Goal: Transaction & Acquisition: Purchase product/service

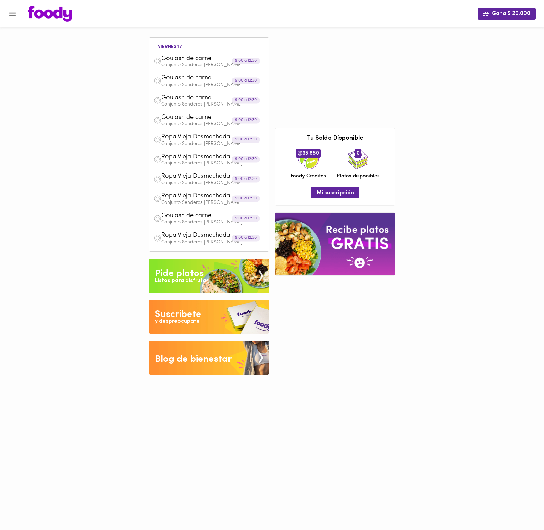
click at [19, 6] on div "Gana $ 20.000" at bounding box center [272, 13] width 544 height 27
click at [14, 8] on button "Menu" at bounding box center [12, 13] width 17 height 17
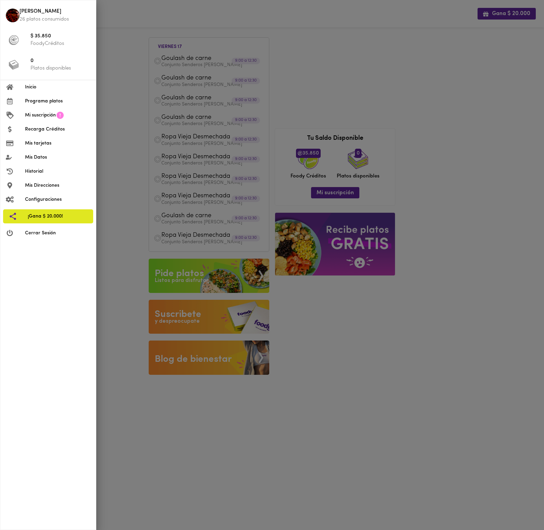
click at [49, 83] on li "Inicio" at bounding box center [48, 87] width 96 height 14
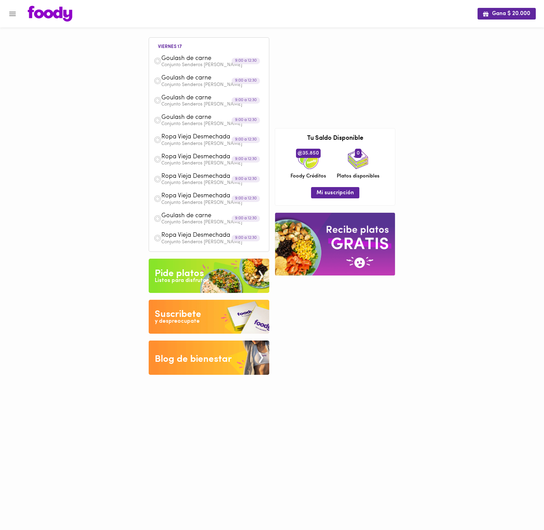
click at [47, 14] on img at bounding box center [50, 14] width 45 height 16
click at [9, 16] on icon "Menu" at bounding box center [12, 14] width 9 height 9
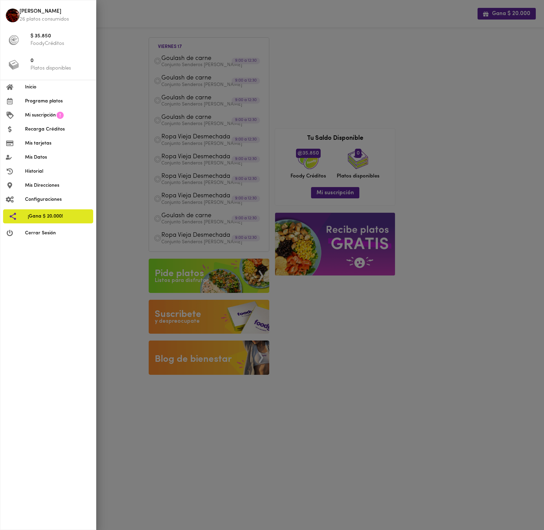
click at [66, 98] on span "Programa platos" at bounding box center [57, 101] width 65 height 7
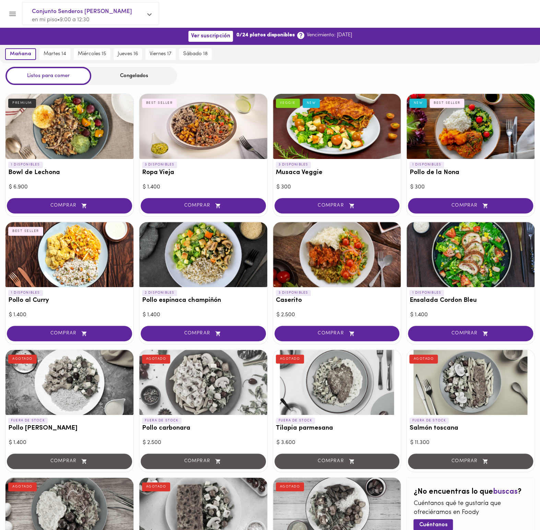
click at [108, 74] on div "Congelados" at bounding box center [134, 76] width 86 height 18
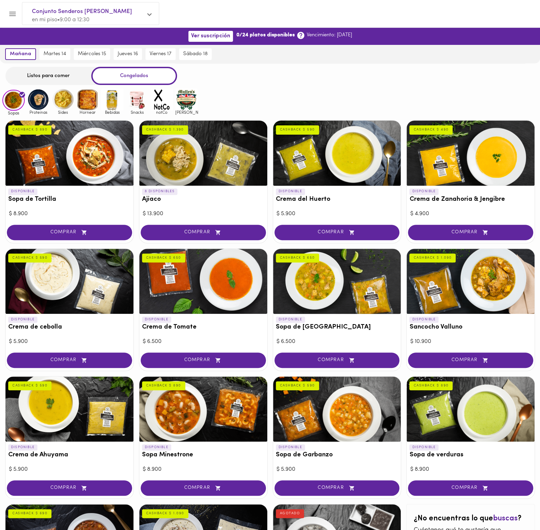
click at [47, 96] on img at bounding box center [38, 99] width 22 height 22
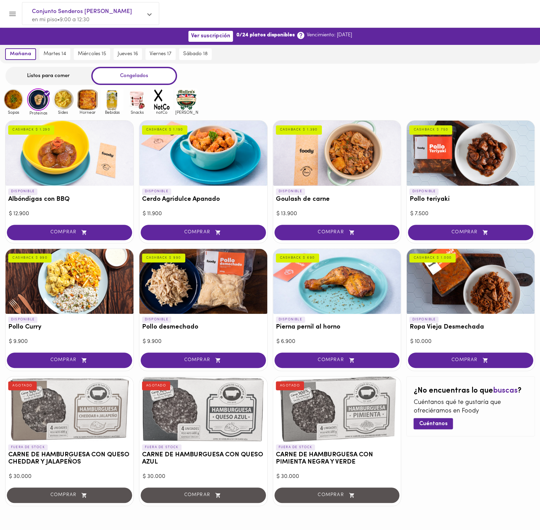
click at [371, 232] on span "COMPRAR" at bounding box center [337, 233] width 108 height 6
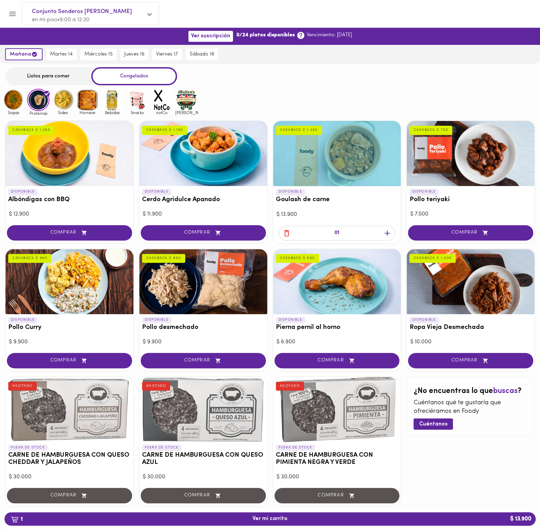
click at [384, 235] on icon "button" at bounding box center [387, 233] width 9 height 9
click at [385, 235] on div "01" at bounding box center [337, 234] width 128 height 19
click at [385, 235] on icon "button" at bounding box center [387, 233] width 9 height 9
click at [385, 235] on div "02" at bounding box center [337, 234] width 128 height 19
click at [385, 235] on icon "button" at bounding box center [387, 233] width 9 height 9
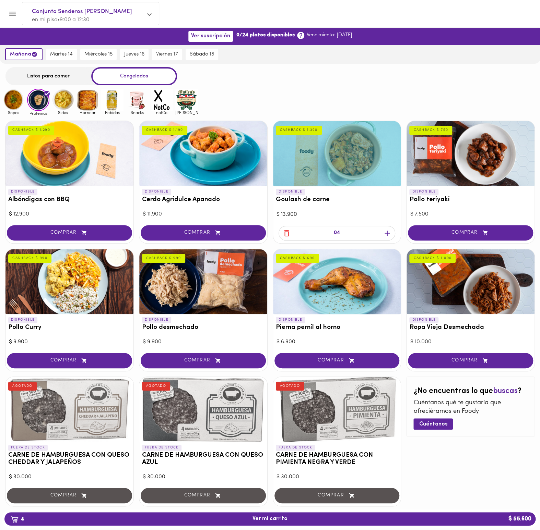
click at [388, 230] on icon "button" at bounding box center [387, 233] width 9 height 9
click at [491, 365] on button "COMPRAR" at bounding box center [470, 360] width 125 height 15
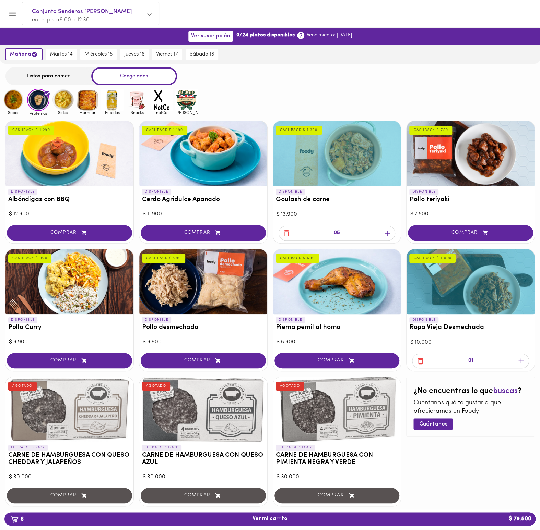
click at [522, 360] on icon "button" at bounding box center [520, 361] width 9 height 9
click at [521, 361] on icon "button" at bounding box center [520, 361] width 5 height 5
click at [89, 237] on button "COMPRAR" at bounding box center [69, 232] width 125 height 15
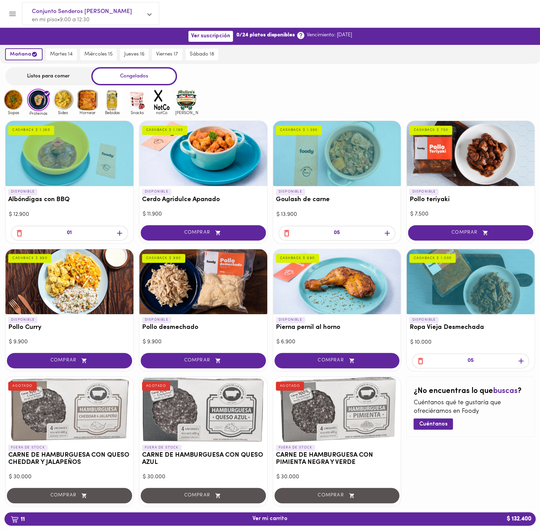
click at [123, 238] on div "01" at bounding box center [69, 233] width 117 height 15
click at [122, 237] on icon "button" at bounding box center [119, 233] width 9 height 9
click at [61, 171] on div at bounding box center [69, 153] width 128 height 65
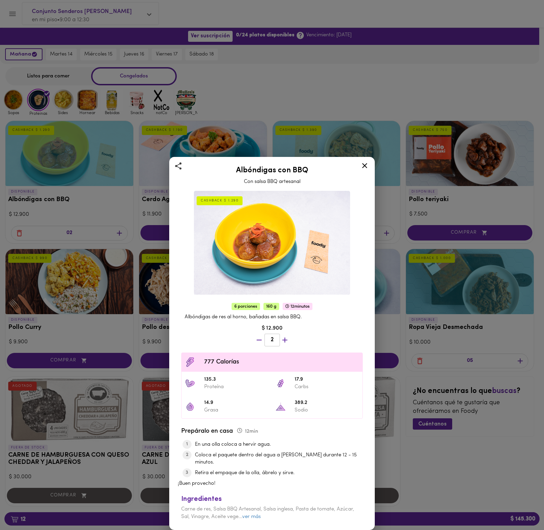
click at [61, 171] on div "Albóndigas con BBQ Con salsa BBQ artesanal CASHBACK $ 1.290 6 porciones 160 g 1…" at bounding box center [272, 265] width 544 height 530
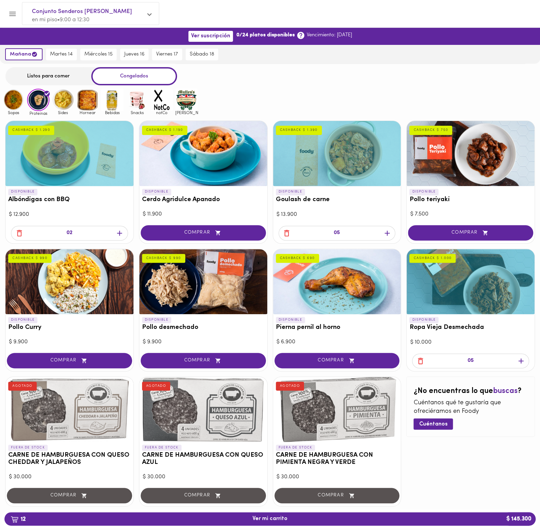
click at [61, 171] on div at bounding box center [69, 153] width 128 height 65
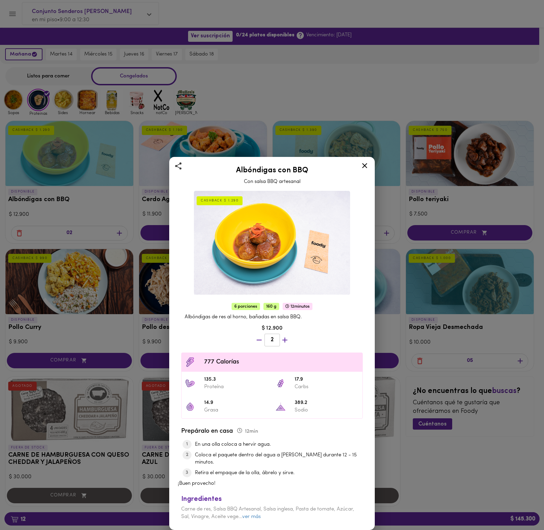
click at [61, 171] on div "Albóndigas con BBQ Con salsa BBQ artesanal CASHBACK $ 1.290 6 porciones 160 g 1…" at bounding box center [272, 265] width 544 height 530
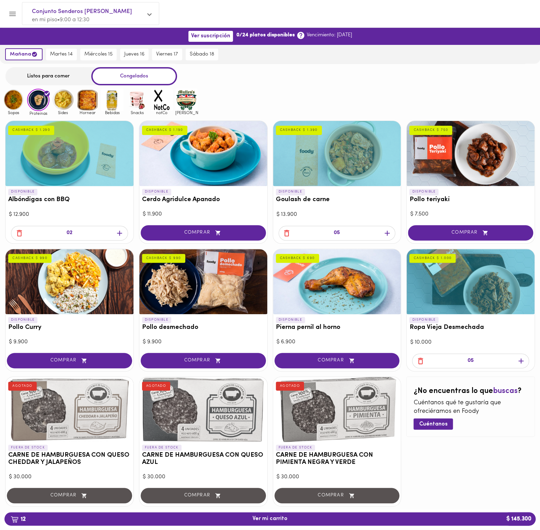
click at [116, 231] on icon "button" at bounding box center [119, 233] width 9 height 9
click at [323, 520] on span "13 Ver mi carrito $ 158.200" at bounding box center [270, 519] width 520 height 7
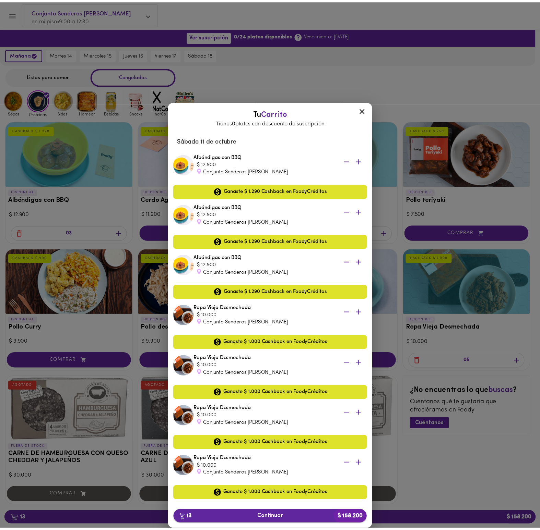
scroll to position [240, 0]
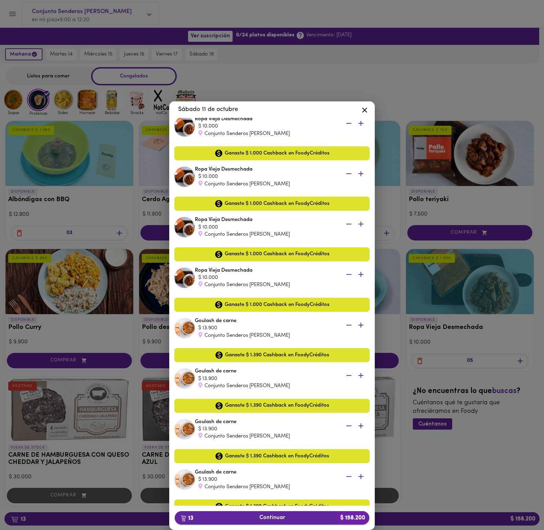
click at [274, 516] on span "13 Continuar $ 158.200" at bounding box center [272, 518] width 184 height 7
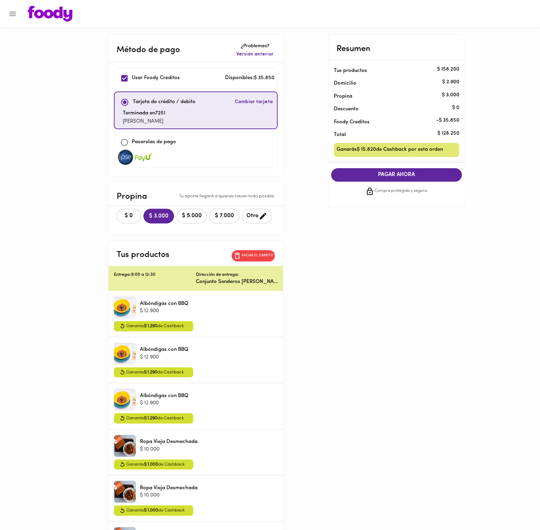
click at [202, 214] on span "$ 5.000" at bounding box center [191, 216] width 21 height 7
click at [463, 319] on div "Método de pago ¿Problemas? Versión anterior Usar [PERSON_NAME] Creditos Disponi…" at bounding box center [269, 466] width 401 height 865
click at [428, 174] on span "PAGAR AHORA" at bounding box center [396, 175] width 117 height 7
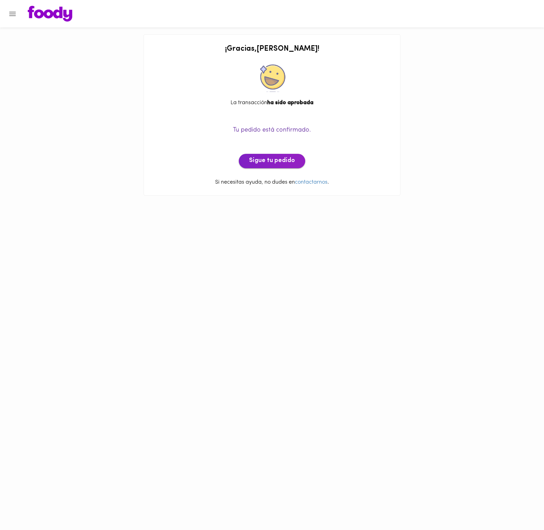
click at [281, 163] on span "Sigue tu pedido" at bounding box center [272, 161] width 46 height 8
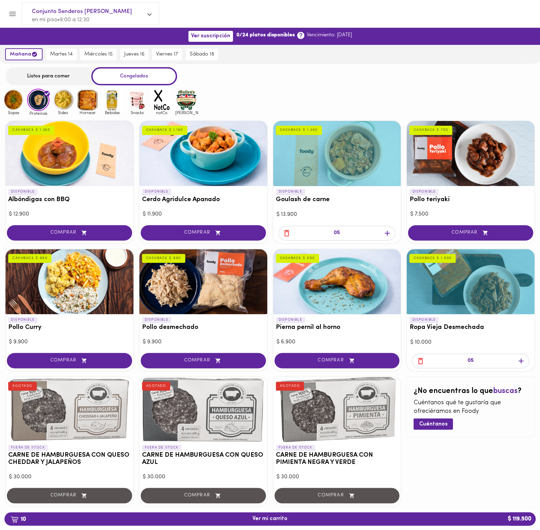
click at [7, 12] on button "Menu" at bounding box center [12, 13] width 17 height 17
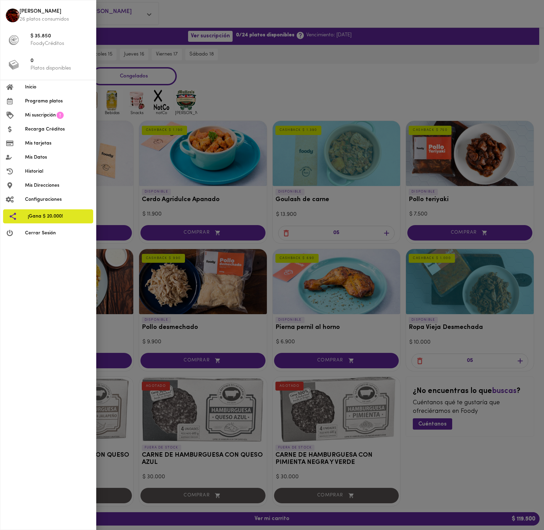
click at [72, 102] on span "Programa platos" at bounding box center [57, 101] width 65 height 7
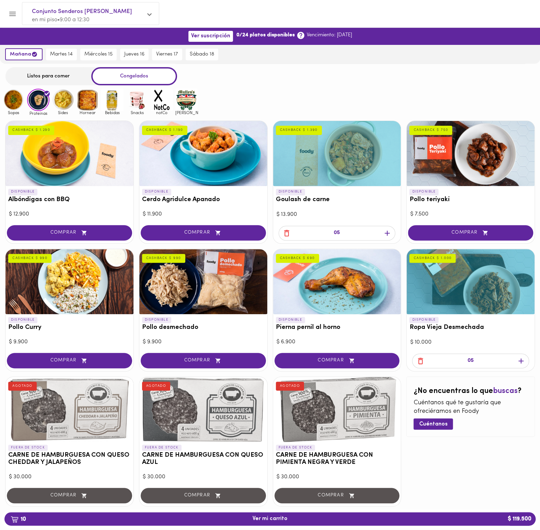
click at [4, 12] on div at bounding box center [3, 265] width 7 height 530
click at [10, 16] on icon "Menu" at bounding box center [12, 14] width 7 height 4
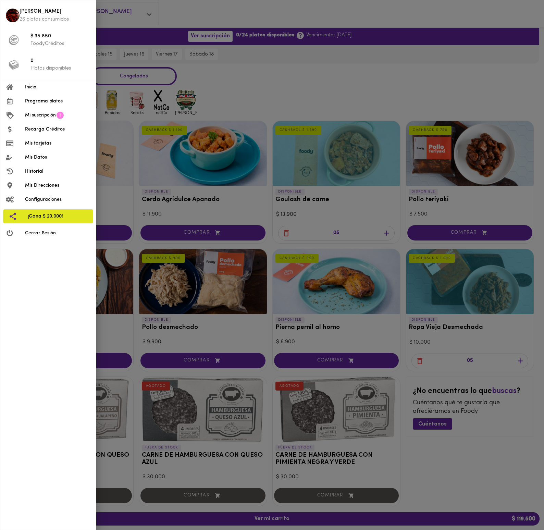
click at [53, 87] on span "Inicio" at bounding box center [57, 87] width 65 height 7
